Goal: Use online tool/utility: Utilize a website feature to perform a specific function

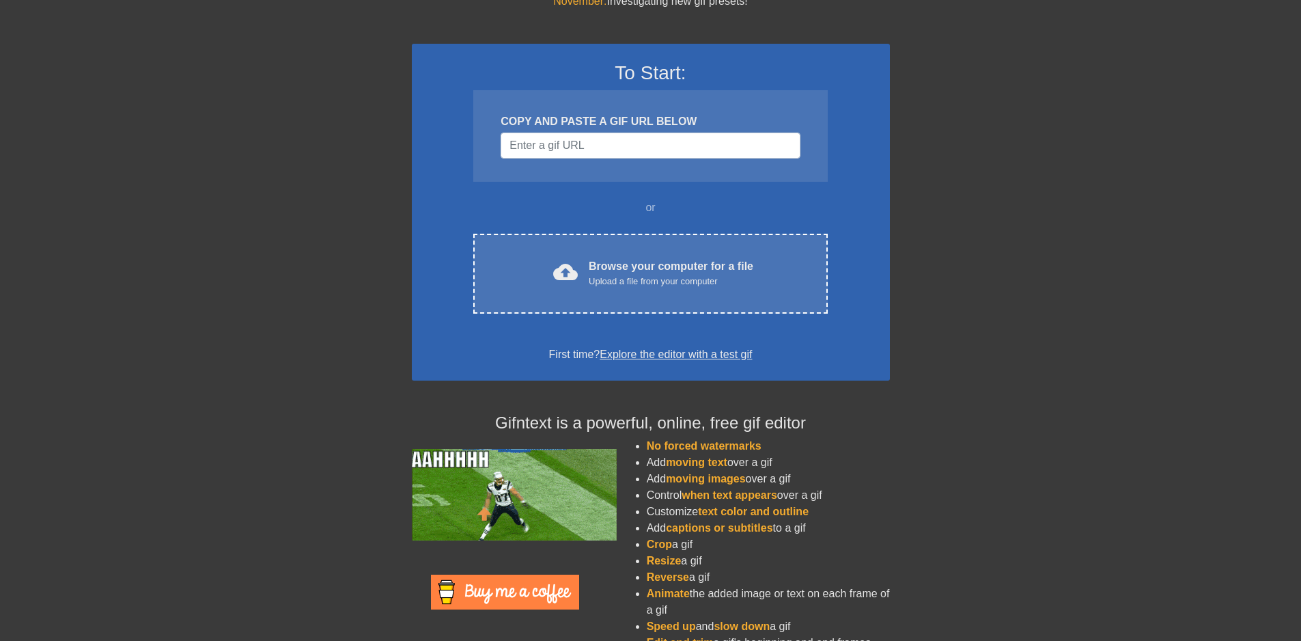
scroll to position [88, 0]
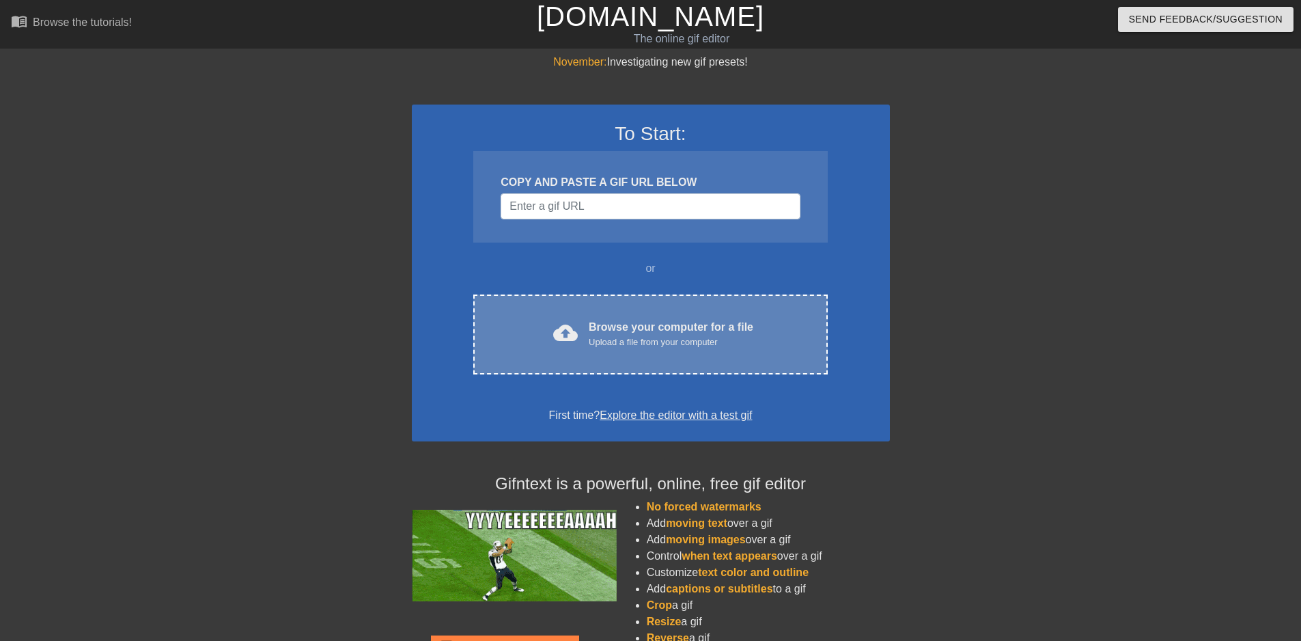
click at [643, 331] on div "Browse your computer for a file Upload a file from your computer" at bounding box center [671, 334] width 165 height 30
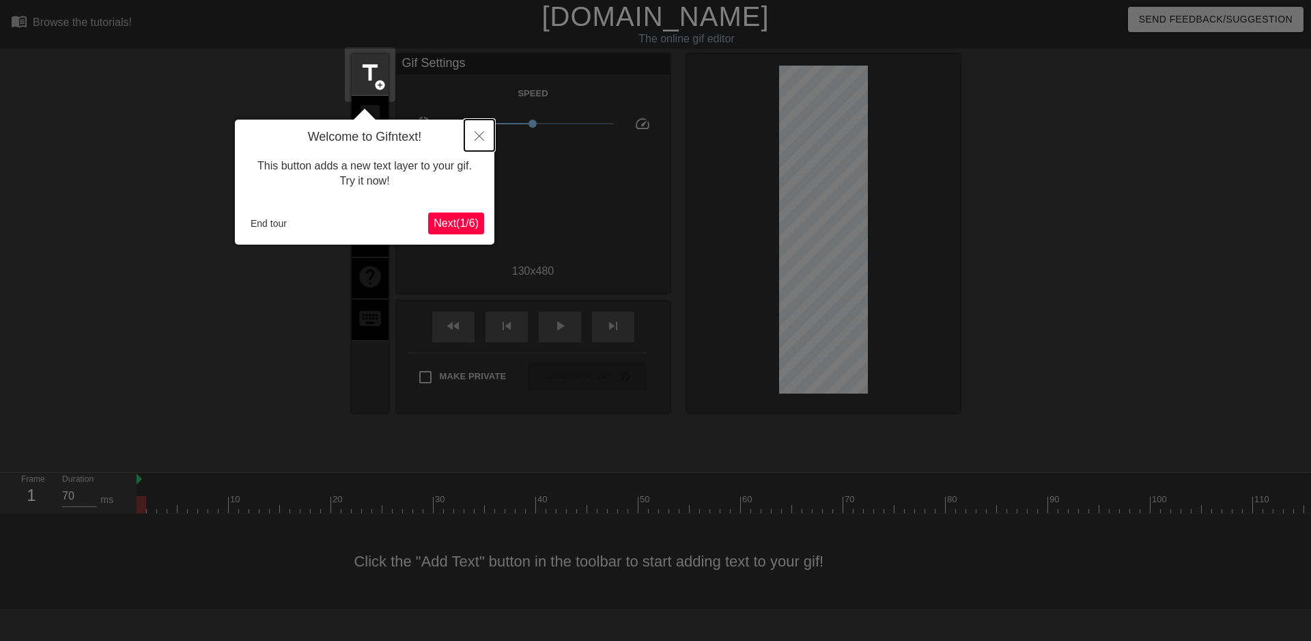
click at [479, 137] on icon "Close" at bounding box center [480, 136] width 10 height 10
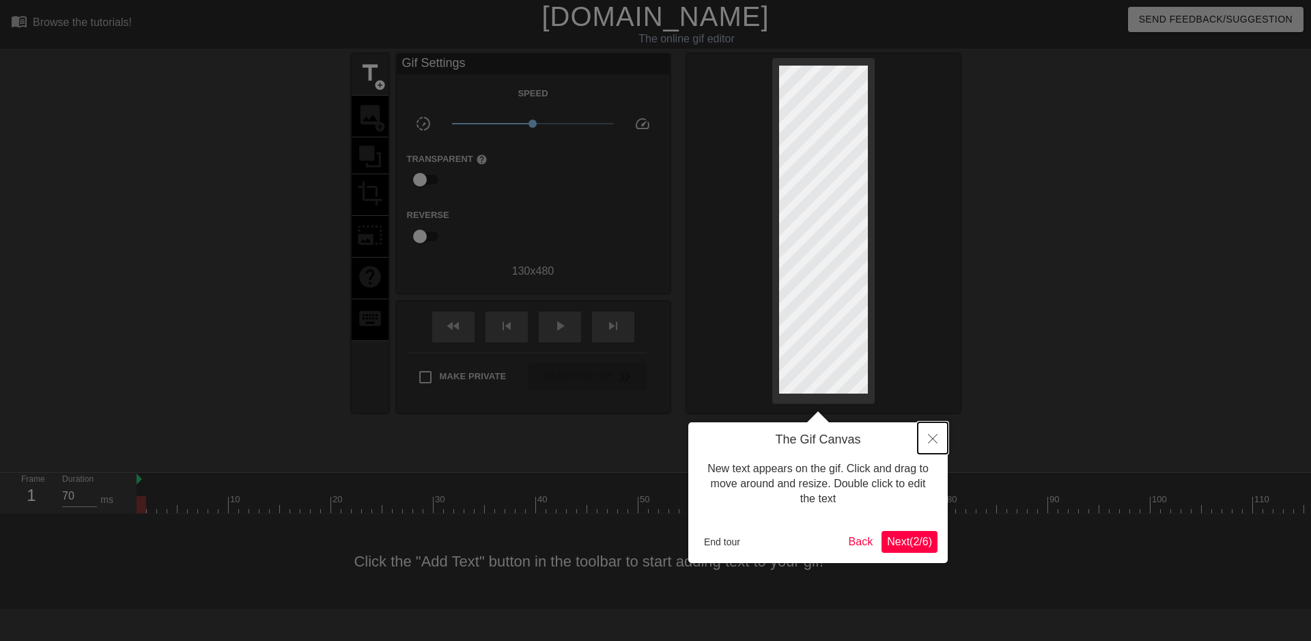
click at [931, 440] on icon "Close" at bounding box center [933, 439] width 10 height 10
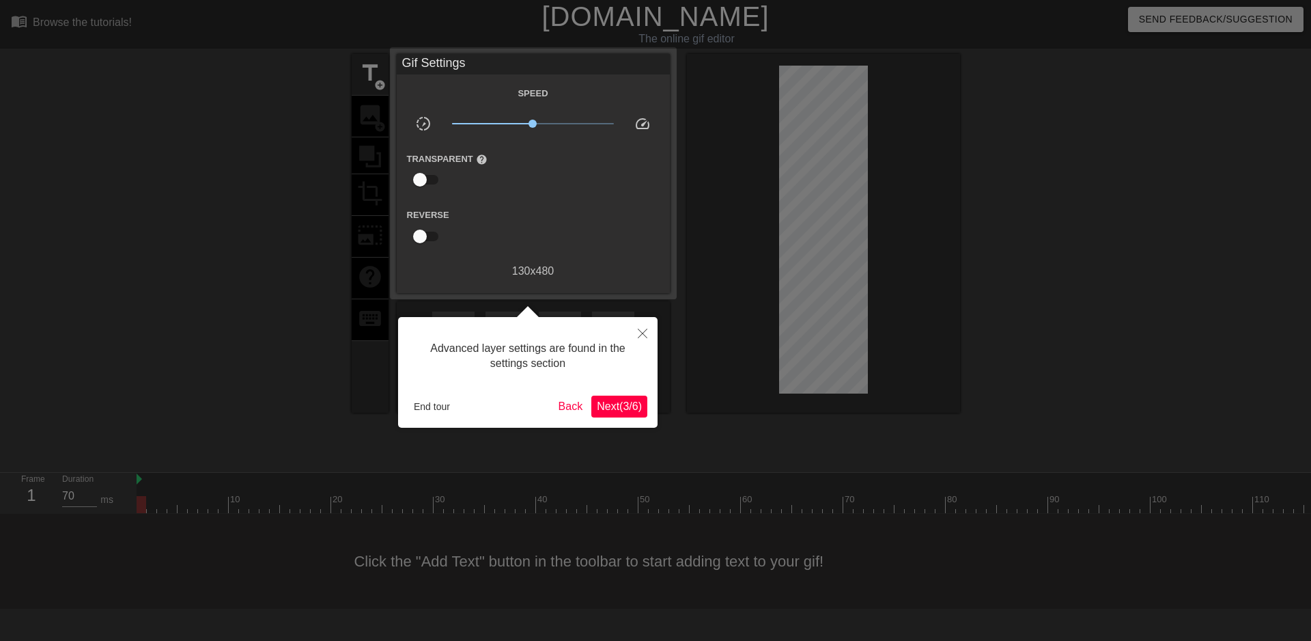
click at [608, 404] on span "Next ( 3 / 6 )" at bounding box center [619, 406] width 45 height 12
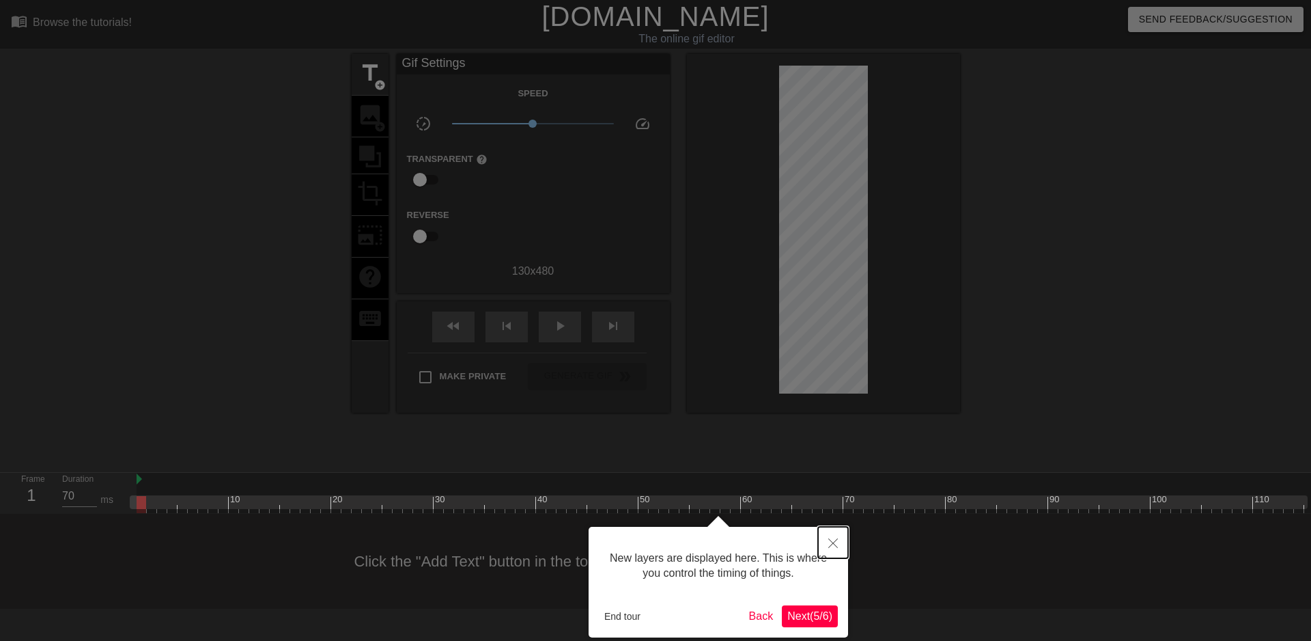
click at [827, 541] on button "Close" at bounding box center [833, 542] width 30 height 31
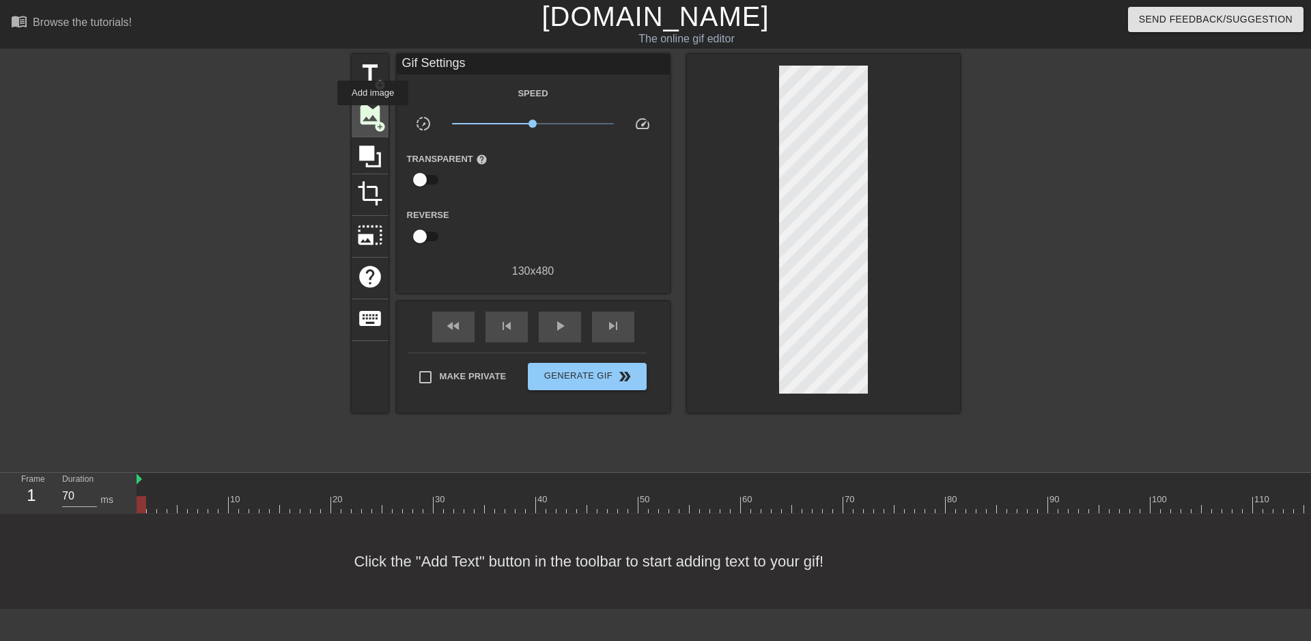
click at [373, 115] on span "image" at bounding box center [370, 115] width 26 height 26
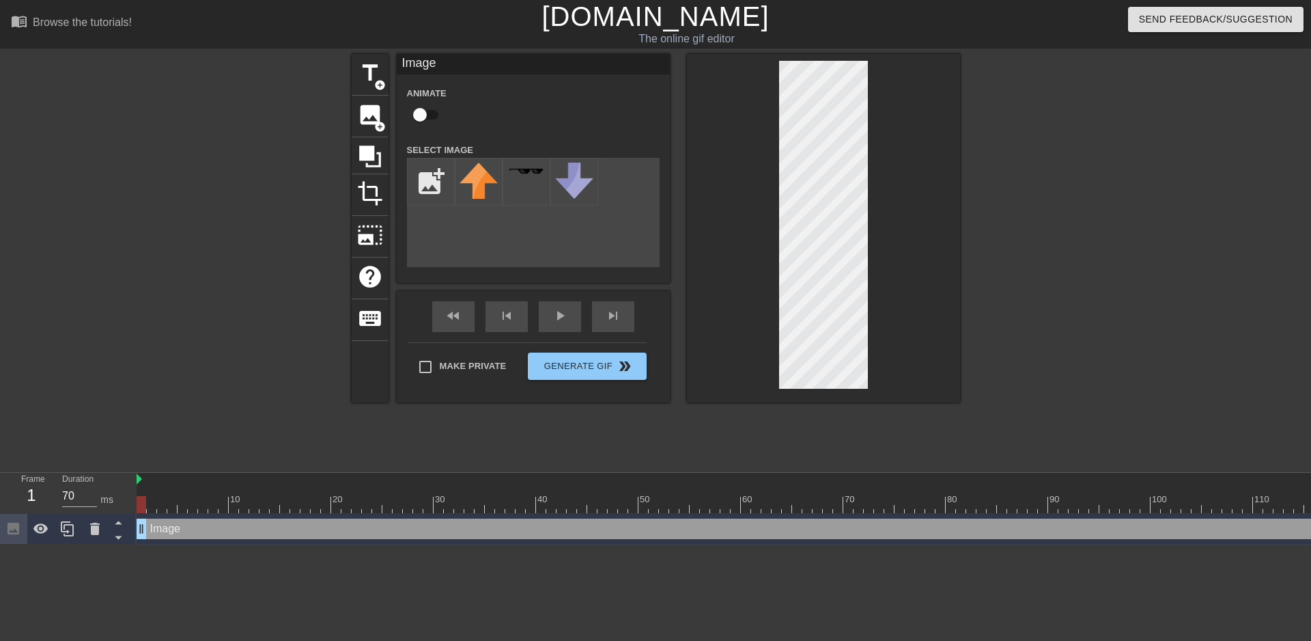
scroll to position [0, 0]
click at [438, 178] on input "file" at bounding box center [431, 181] width 46 height 46
click at [434, 179] on input "file" at bounding box center [431, 181] width 46 height 46
type input "C:\fakepath\qr-code (55).png"
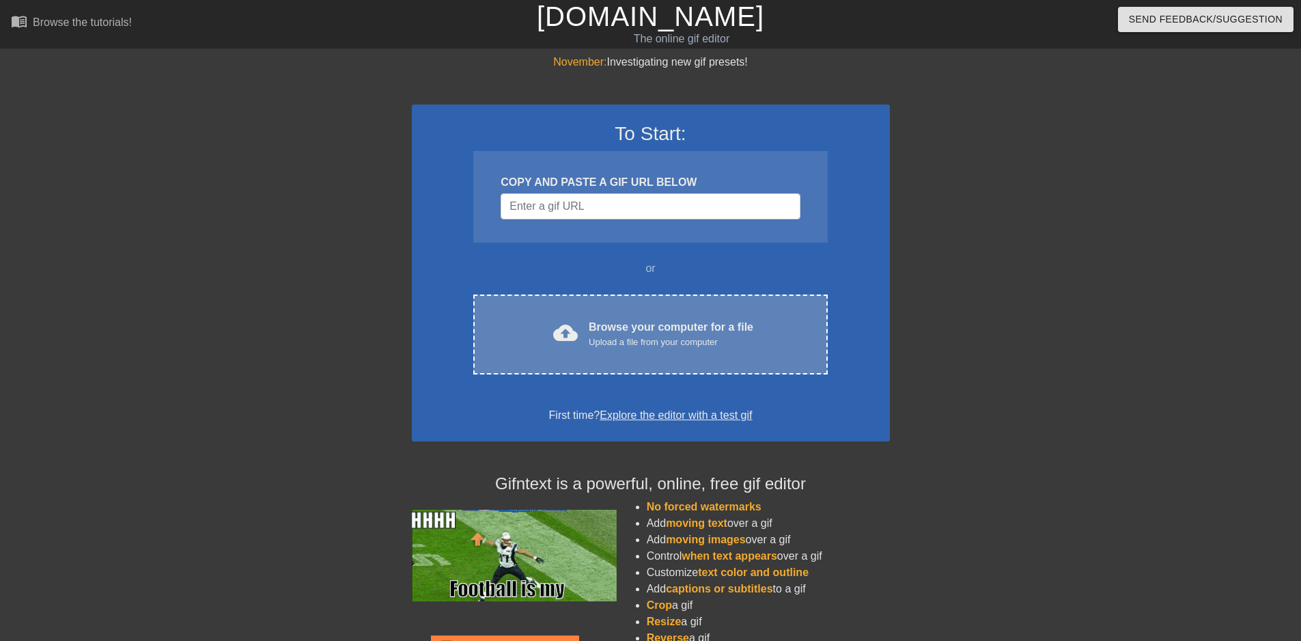
click at [621, 335] on div "Upload a file from your computer" at bounding box center [671, 342] width 165 height 14
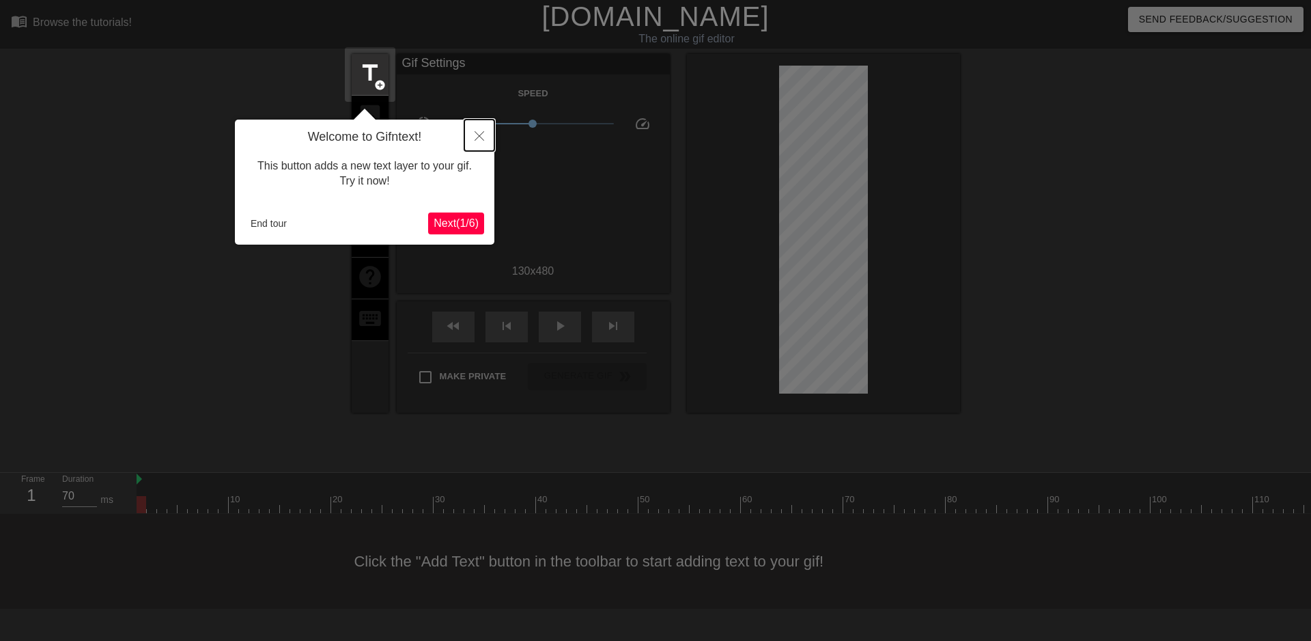
click at [480, 136] on icon "Close" at bounding box center [480, 136] width 10 height 10
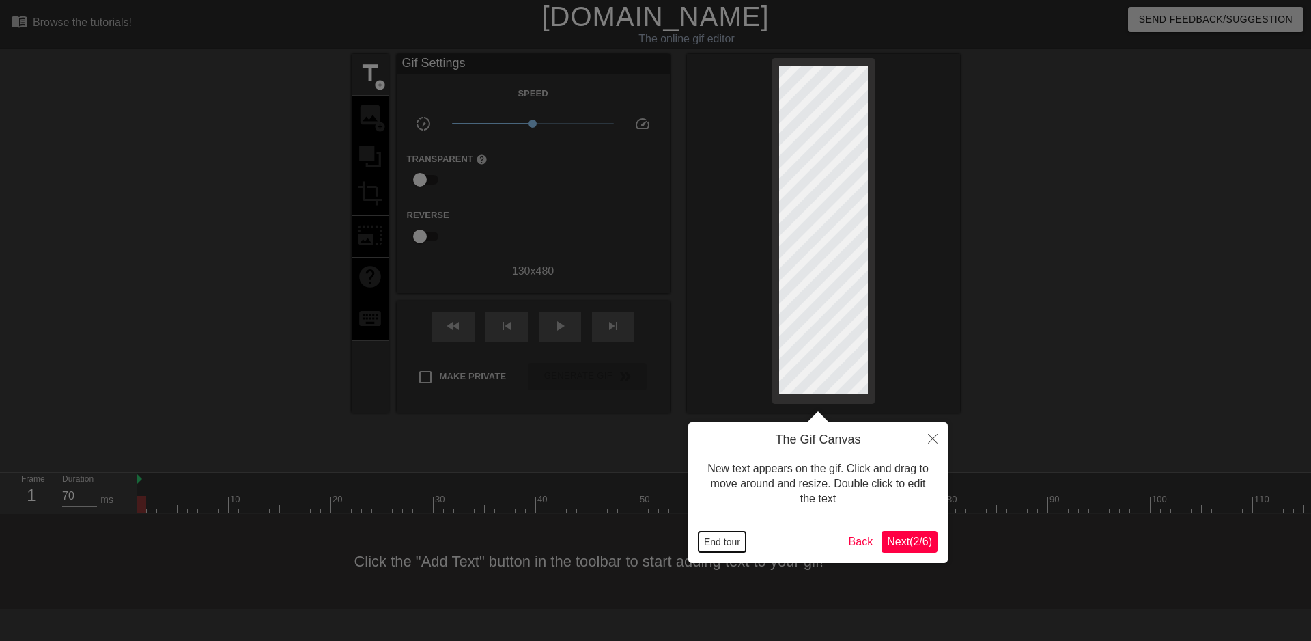
click at [718, 542] on button "End tour" at bounding box center [722, 541] width 47 height 20
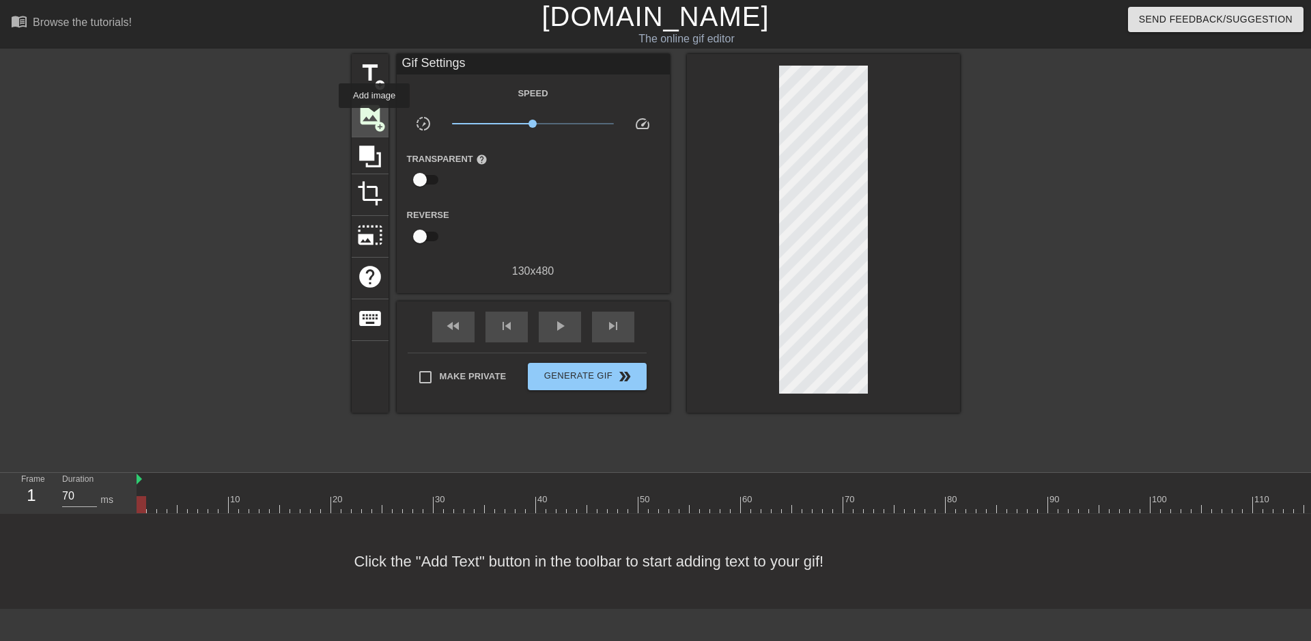
click at [374, 117] on span "image" at bounding box center [370, 115] width 26 height 26
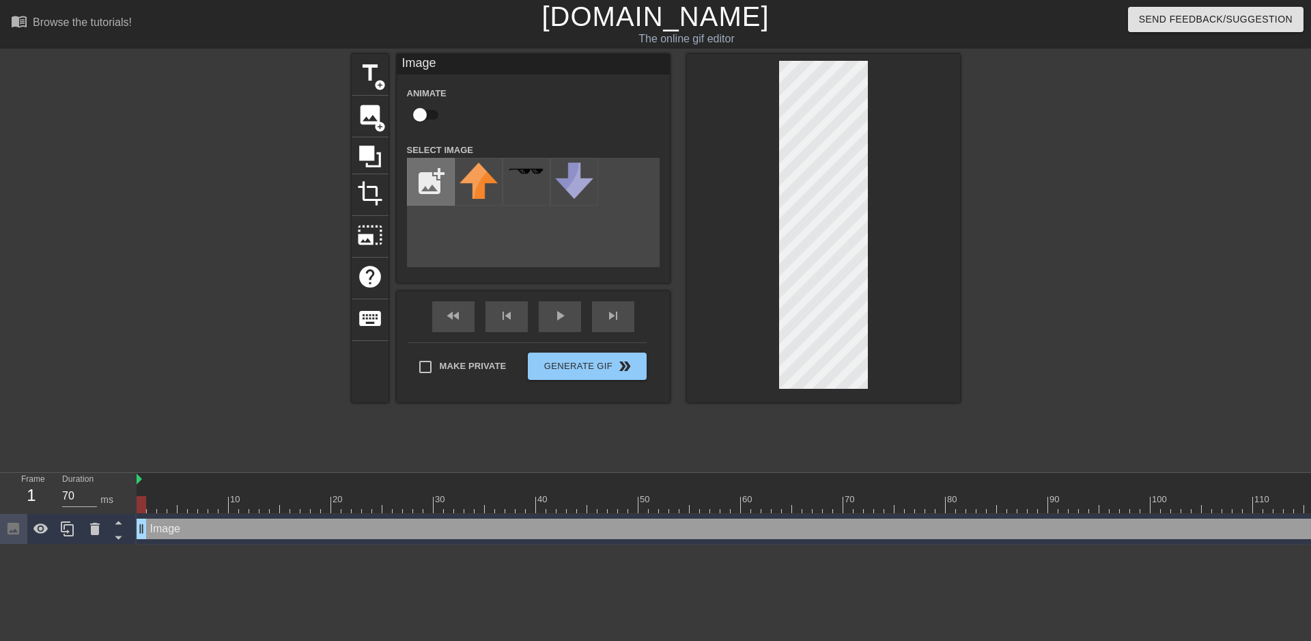
click at [423, 178] on input "file" at bounding box center [431, 181] width 46 height 46
type input "C:\fakepath\qr-code (55) (1).png"
click at [515, 178] on img at bounding box center [526, 181] width 38 height 36
click at [477, 184] on img at bounding box center [479, 182] width 38 height 38
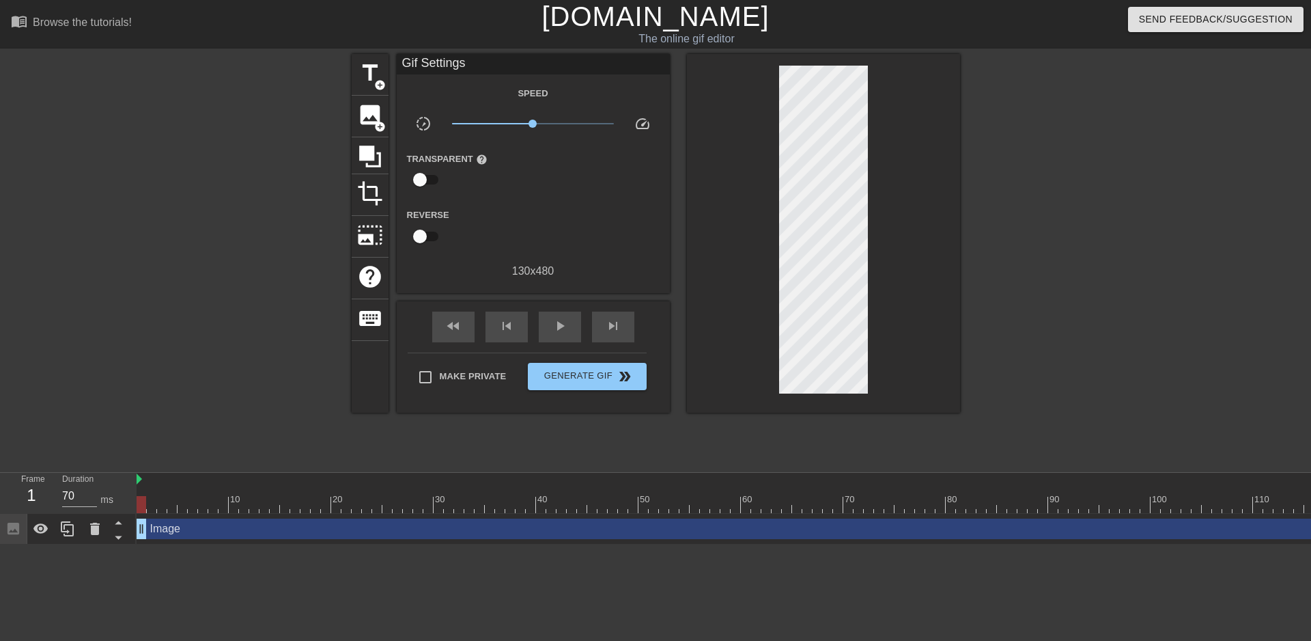
click at [913, 232] on div at bounding box center [823, 233] width 273 height 359
click at [606, 372] on span "Generate Gif double_arrow" at bounding box center [586, 376] width 107 height 16
